Goal: Transaction & Acquisition: Download file/media

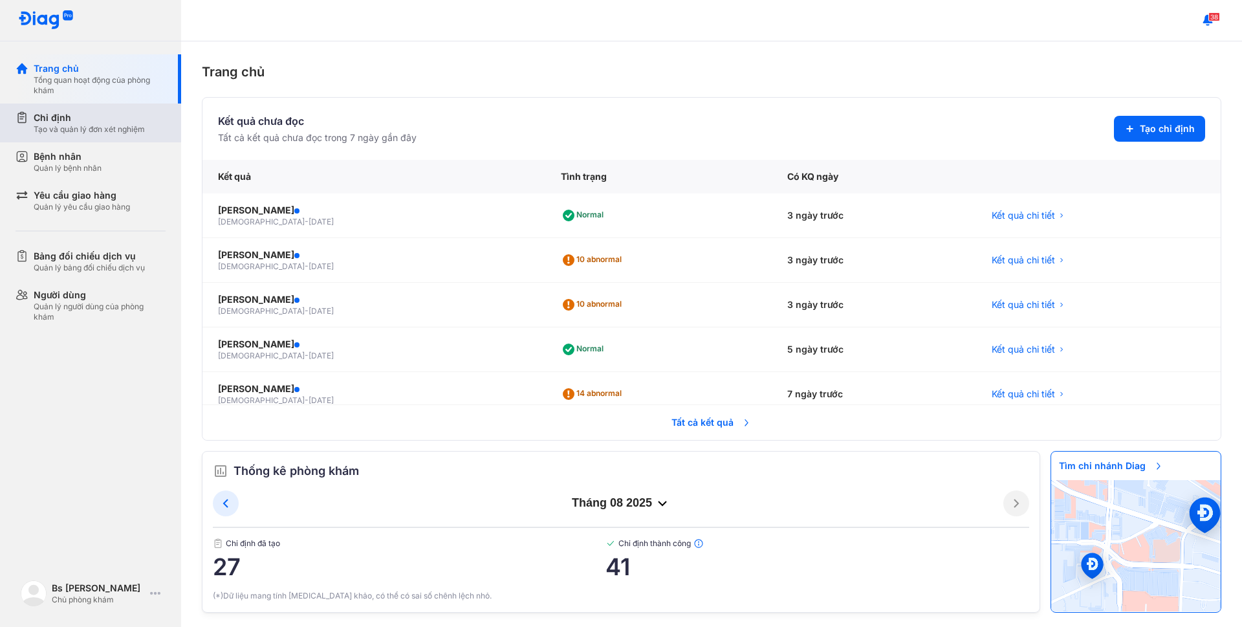
click at [63, 130] on div "Tạo và quản lý đơn xét nghiệm" at bounding box center [89, 129] width 111 height 10
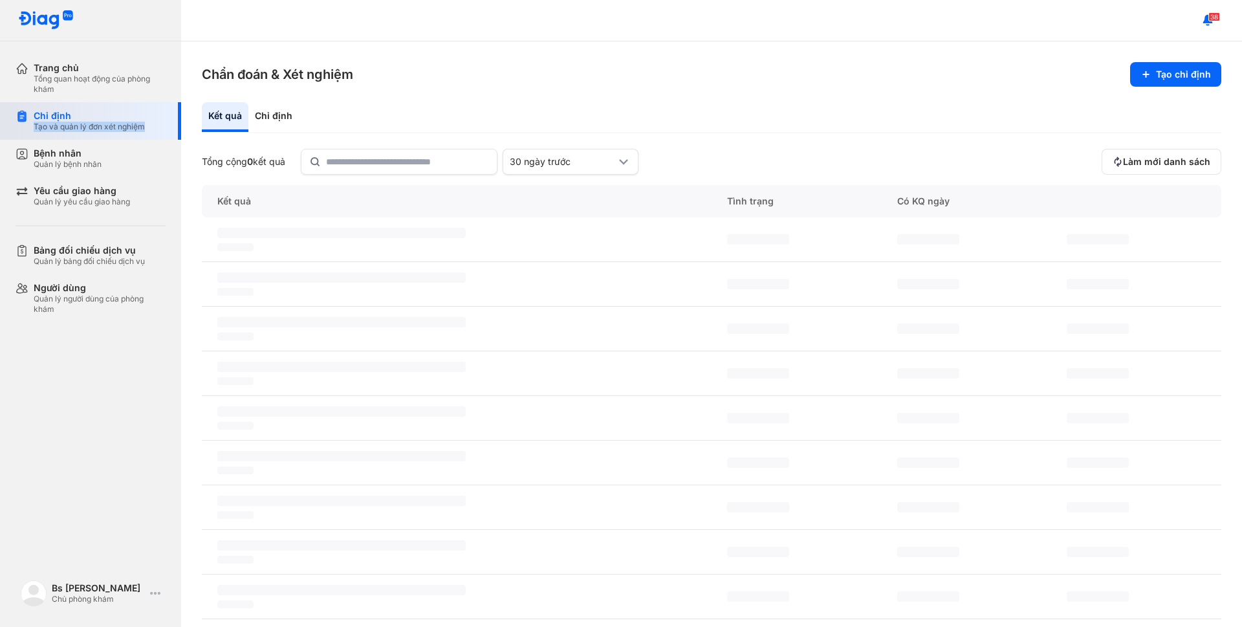
click at [63, 130] on div "Tạo và quản lý đơn xét nghiệm" at bounding box center [89, 127] width 111 height 10
click at [43, 117] on div "Chỉ định" at bounding box center [89, 116] width 111 height 12
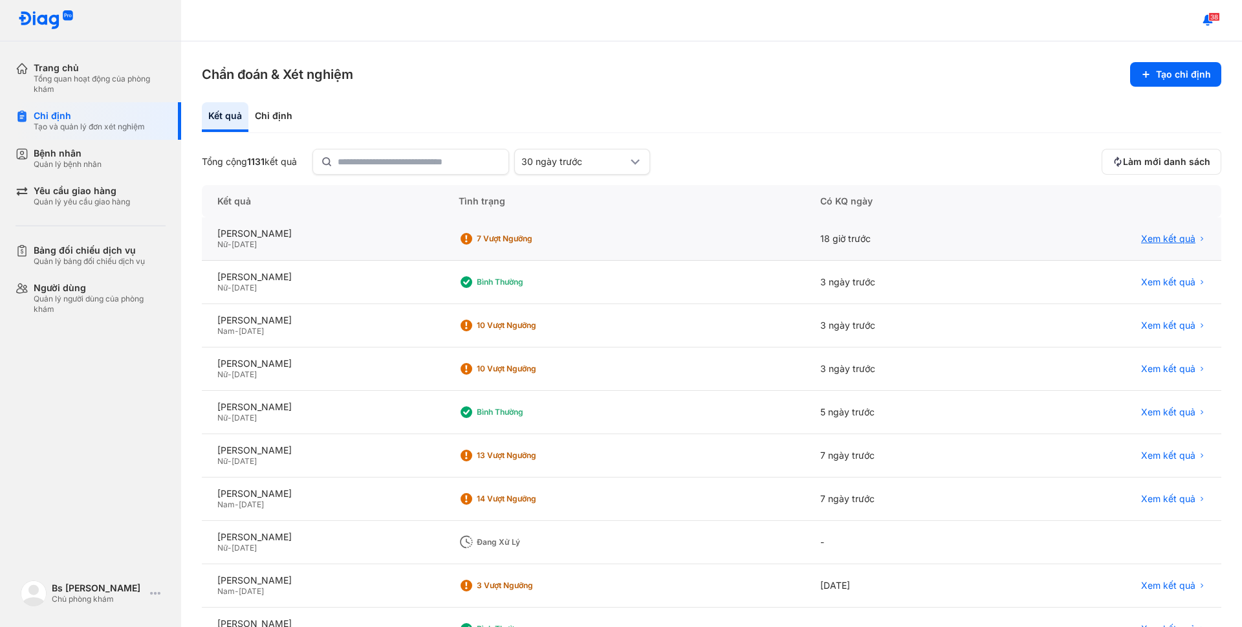
click at [1158, 240] on span "Xem kết quả" at bounding box center [1168, 239] width 54 height 12
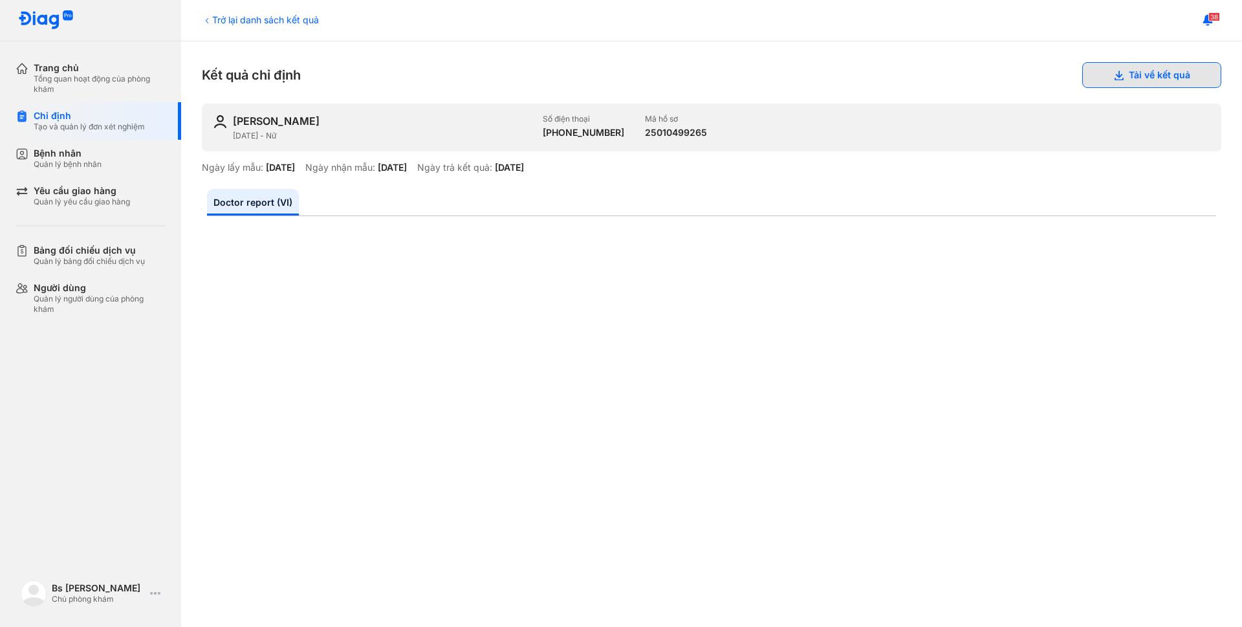
click at [1113, 71] on button "Tải về kết quả" at bounding box center [1151, 75] width 139 height 26
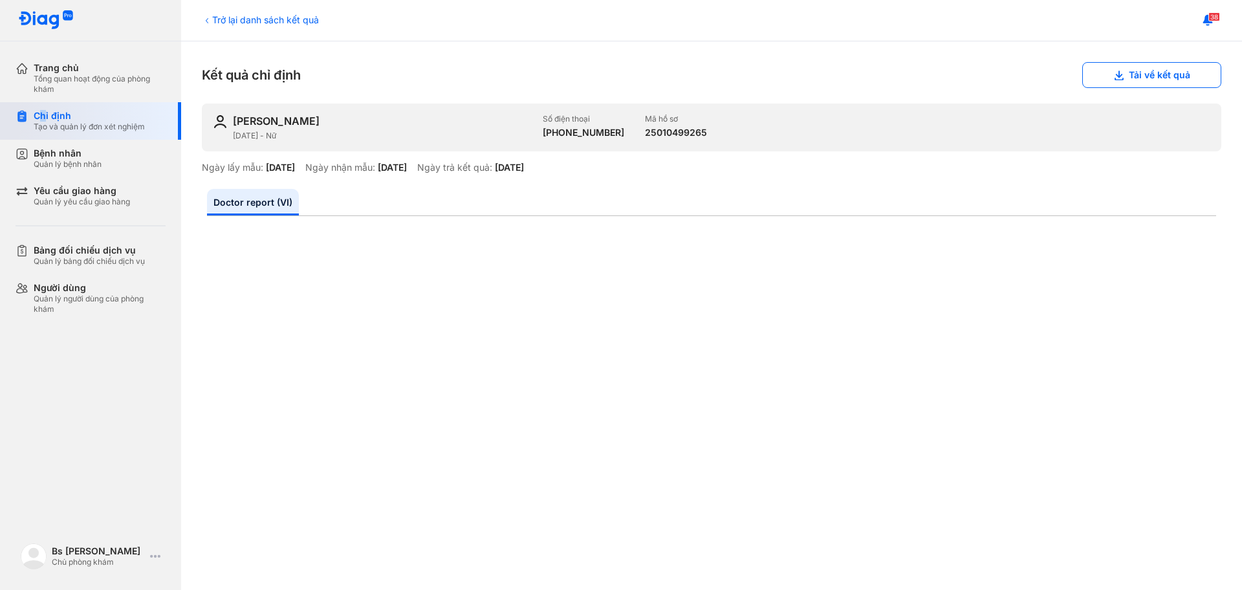
click at [44, 113] on div "Chỉ định" at bounding box center [89, 116] width 111 height 12
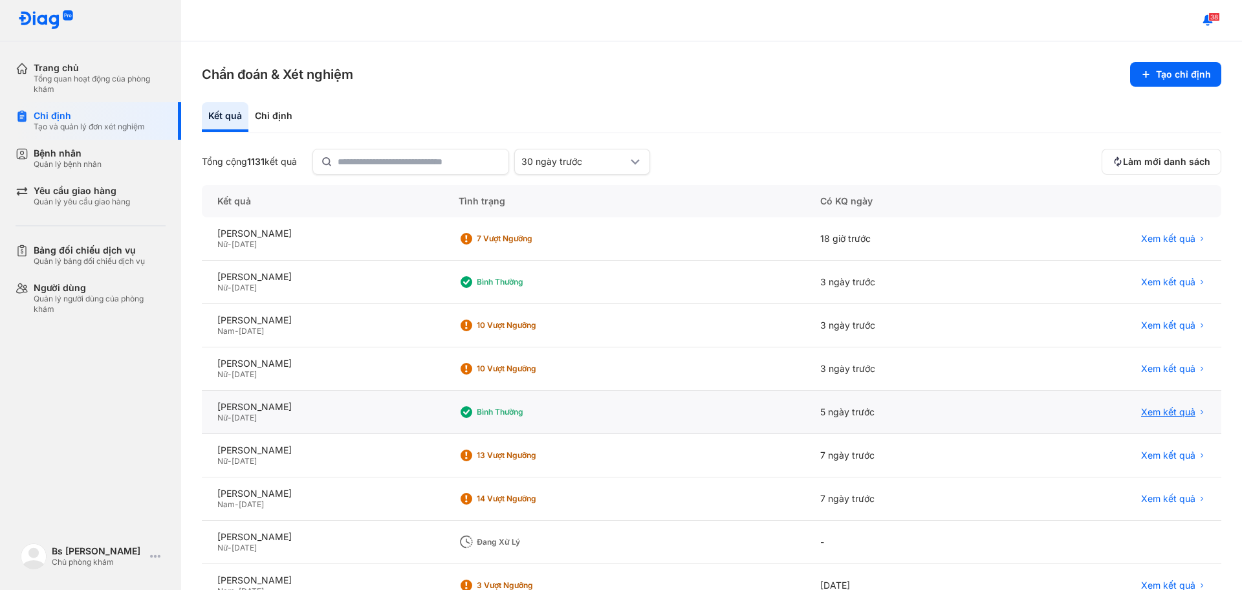
click at [1171, 416] on span "Xem kết quả" at bounding box center [1168, 412] width 54 height 12
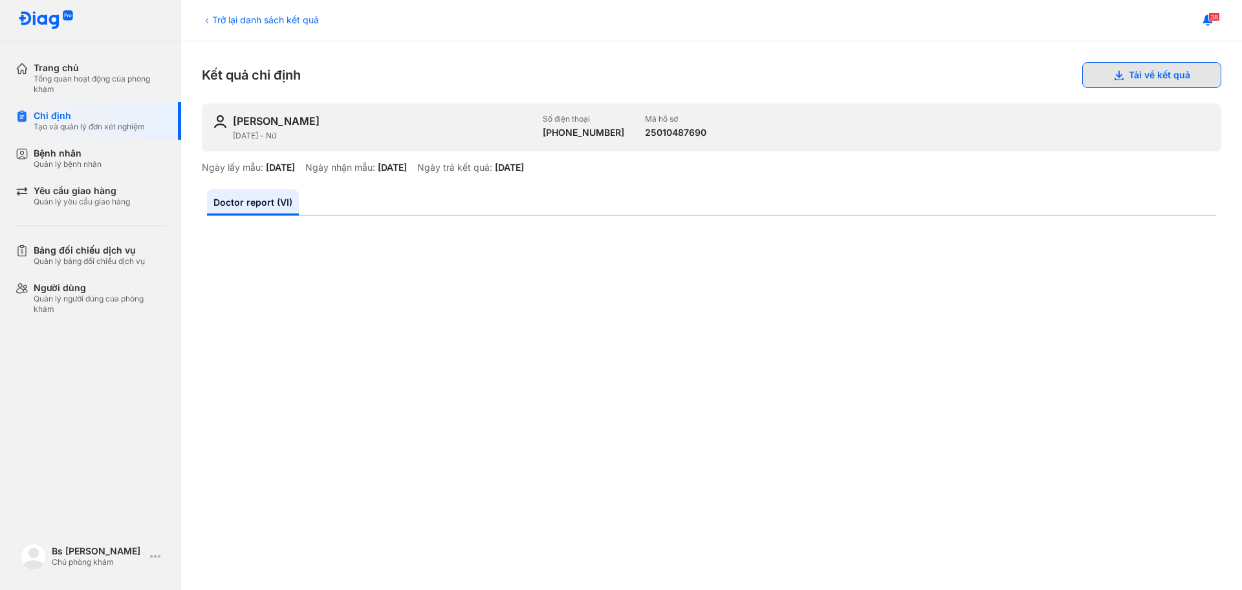
click at [1143, 80] on button "Tải về kết quả" at bounding box center [1151, 75] width 139 height 26
